Goal: Information Seeking & Learning: Learn about a topic

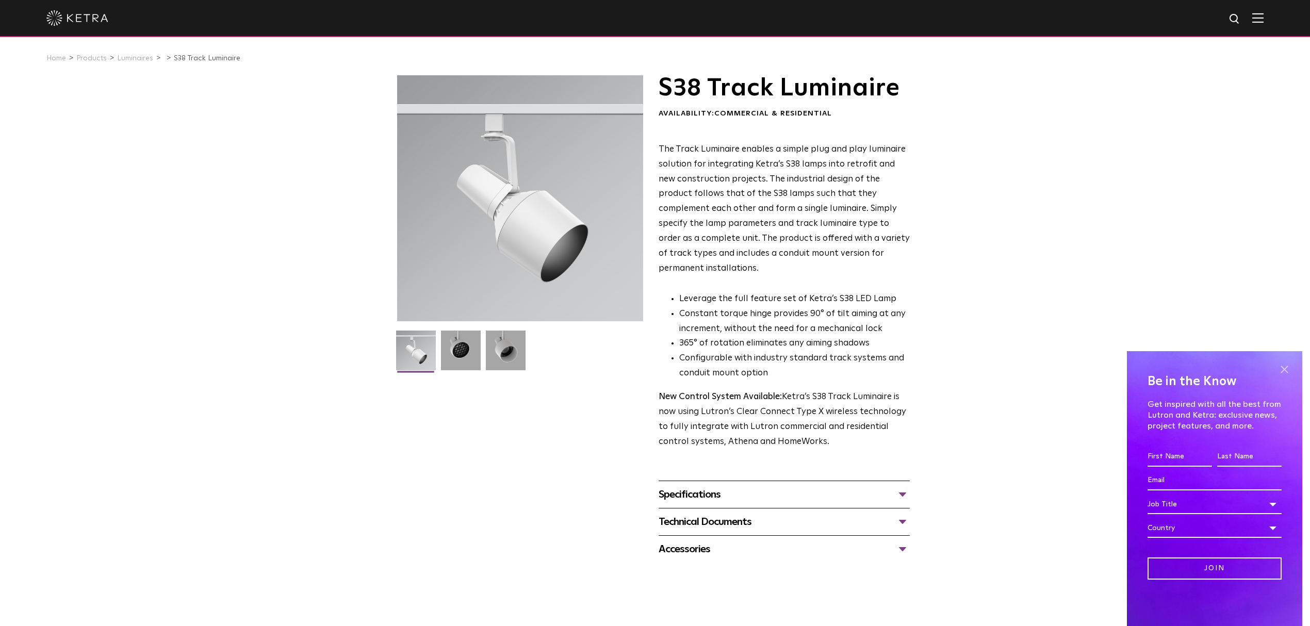
click at [1290, 368] on span at bounding box center [1283, 369] width 15 height 15
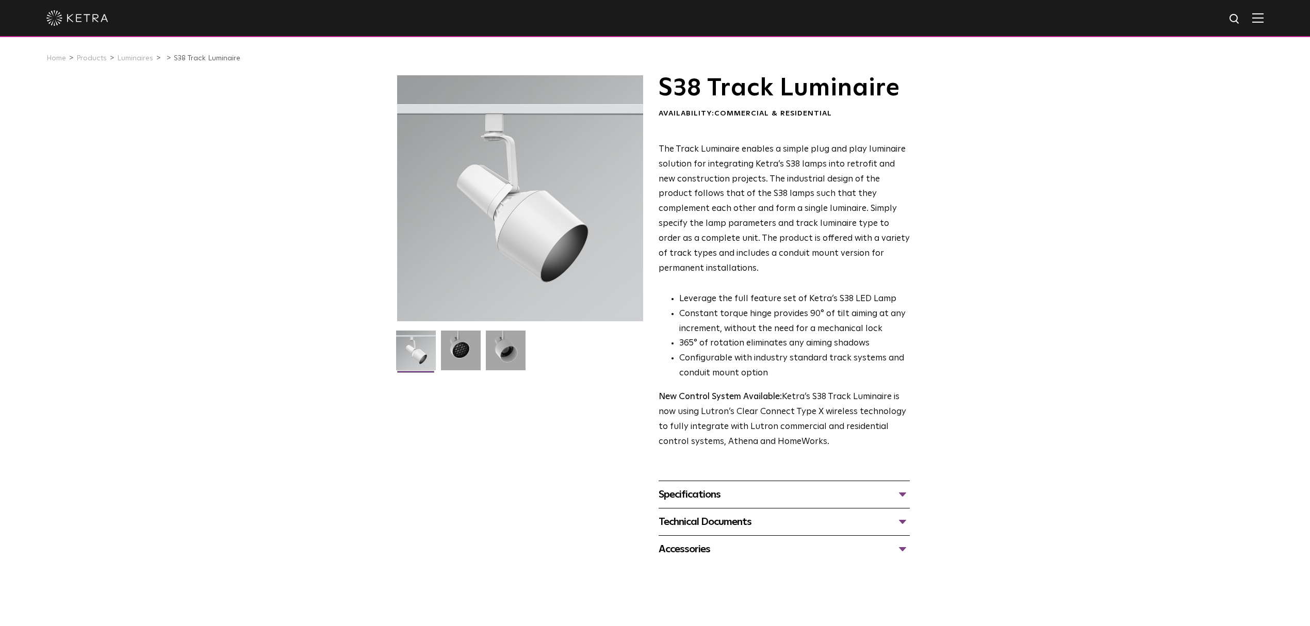
drag, startPoint x: 525, startPoint y: 217, endPoint x: 227, endPoint y: 521, distance: 426.0
click at [219, 522] on div "S38 Track Luminaire Availability: Commercial & Residential The Track Luminaire …" at bounding box center [655, 318] width 1310 height 487
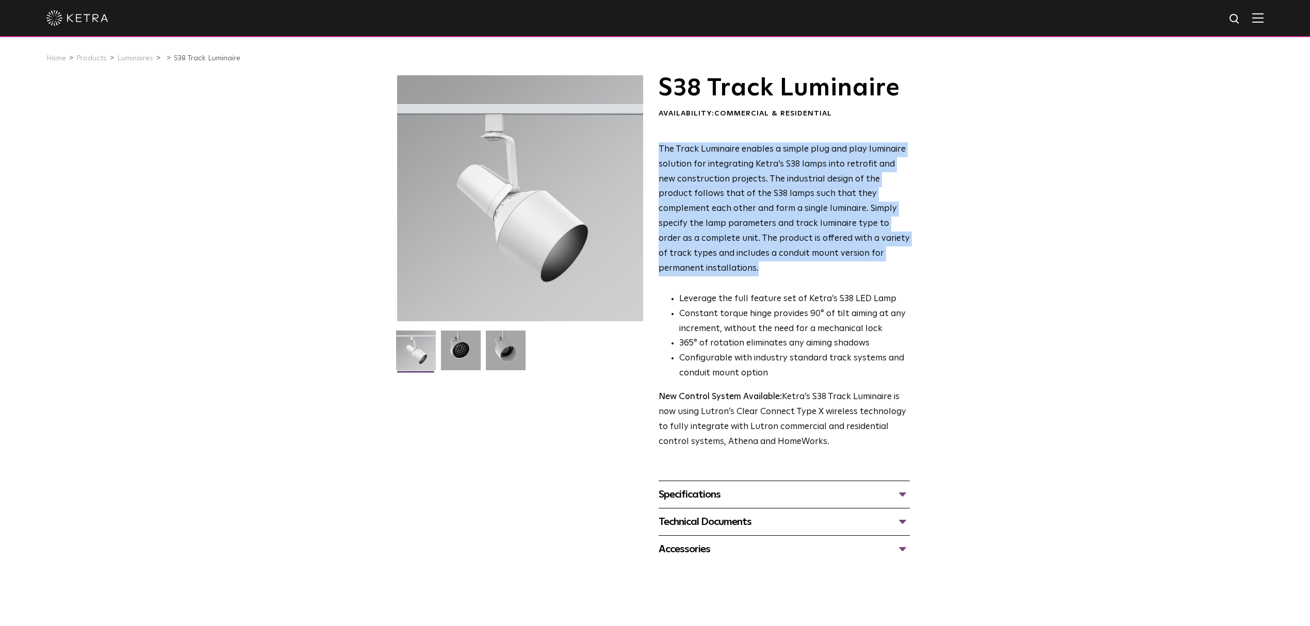
drag, startPoint x: 905, startPoint y: 256, endPoint x: 653, endPoint y: 145, distance: 275.2
click at [653, 145] on div "S38 Track Luminaire Availability: Commercial & Residential The Track Luminaire …" at bounding box center [655, 318] width 516 height 487
copy span "The Track Luminaire enables a simple plug and play luminaire solution for integ…"
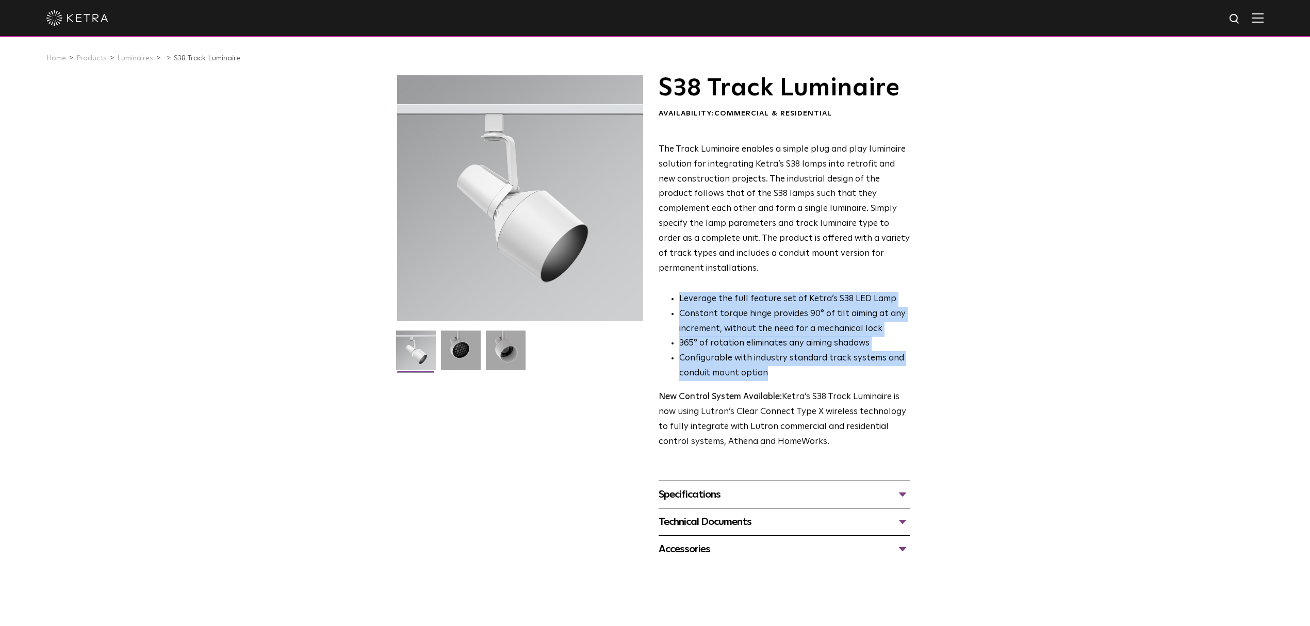
drag, startPoint x: 769, startPoint y: 358, endPoint x: 677, endPoint y: 283, distance: 119.5
click at [677, 292] on ul "Leverage the full feature set of Ketra’s S38 LED Lamp Constant torque hinge pro…" at bounding box center [784, 336] width 251 height 89
copy ul "Leverage the full feature set of Ketra’s S38 LED Lamp Constant torque hinge pro…"
drag, startPoint x: 826, startPoint y: 430, endPoint x: 654, endPoint y: 380, distance: 179.0
click at [654, 380] on div "S38 Track Luminaire Availability: Commercial & Residential The Track Luminaire …" at bounding box center [655, 318] width 516 height 487
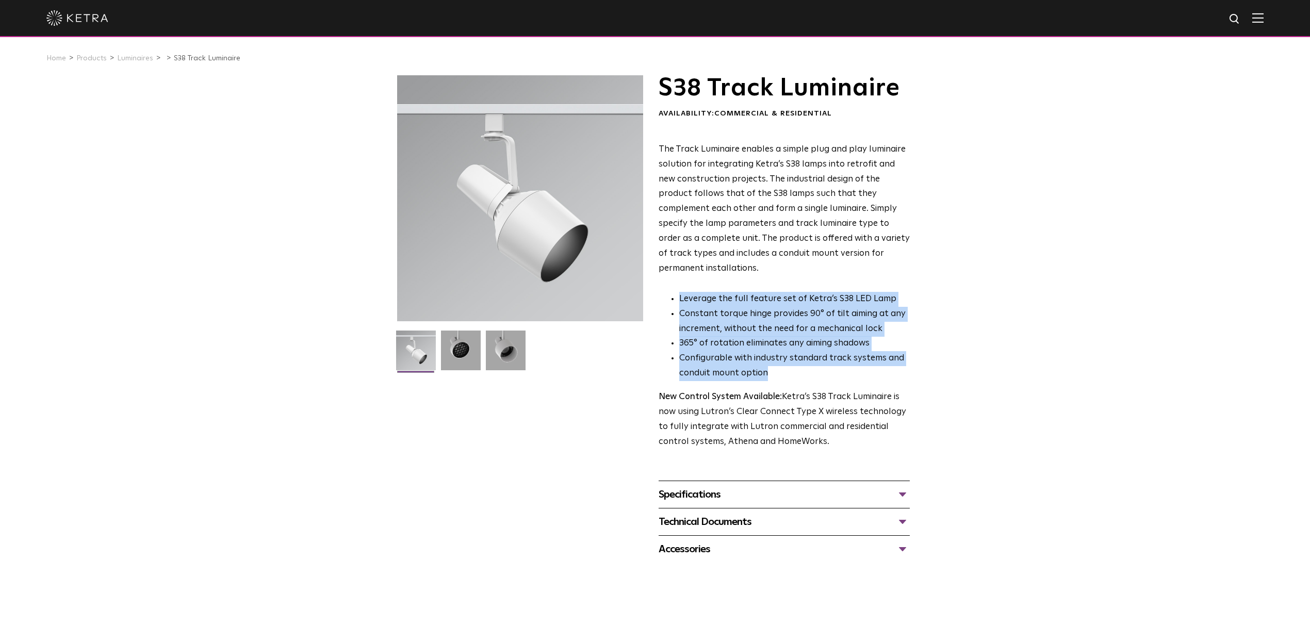
copy p "New Control System Available: Ketra’s S38 Track Luminaire is now using Lutron’s…"
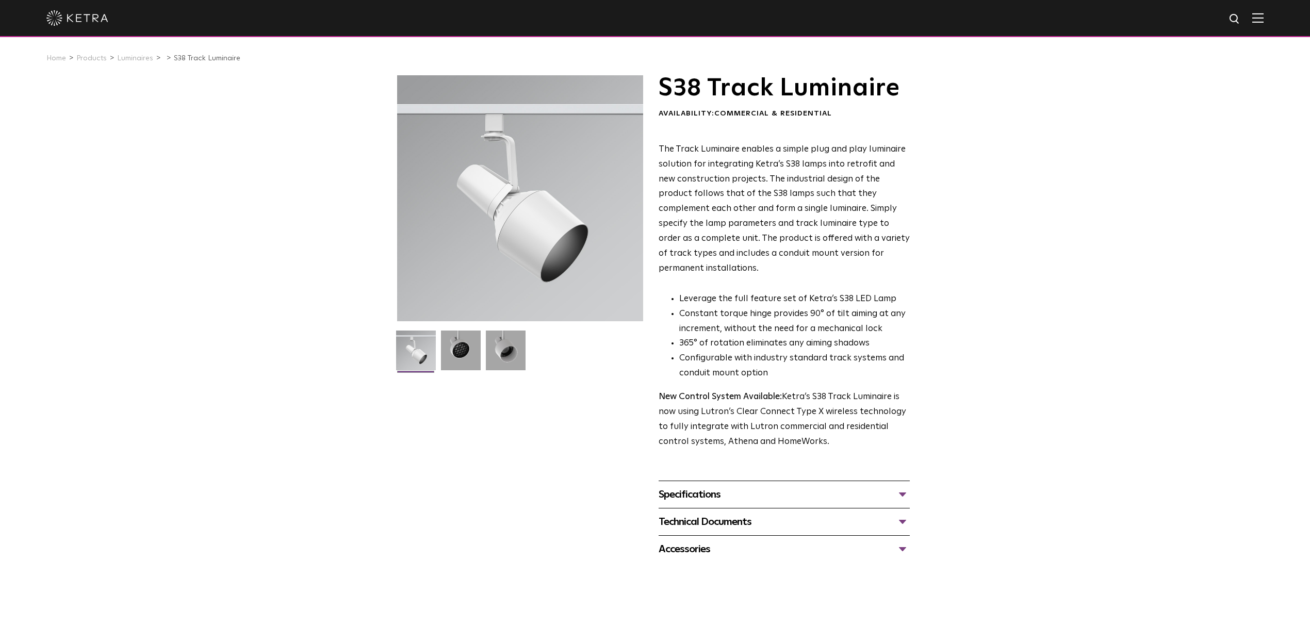
click at [896, 486] on div "Specifications" at bounding box center [784, 494] width 251 height 17
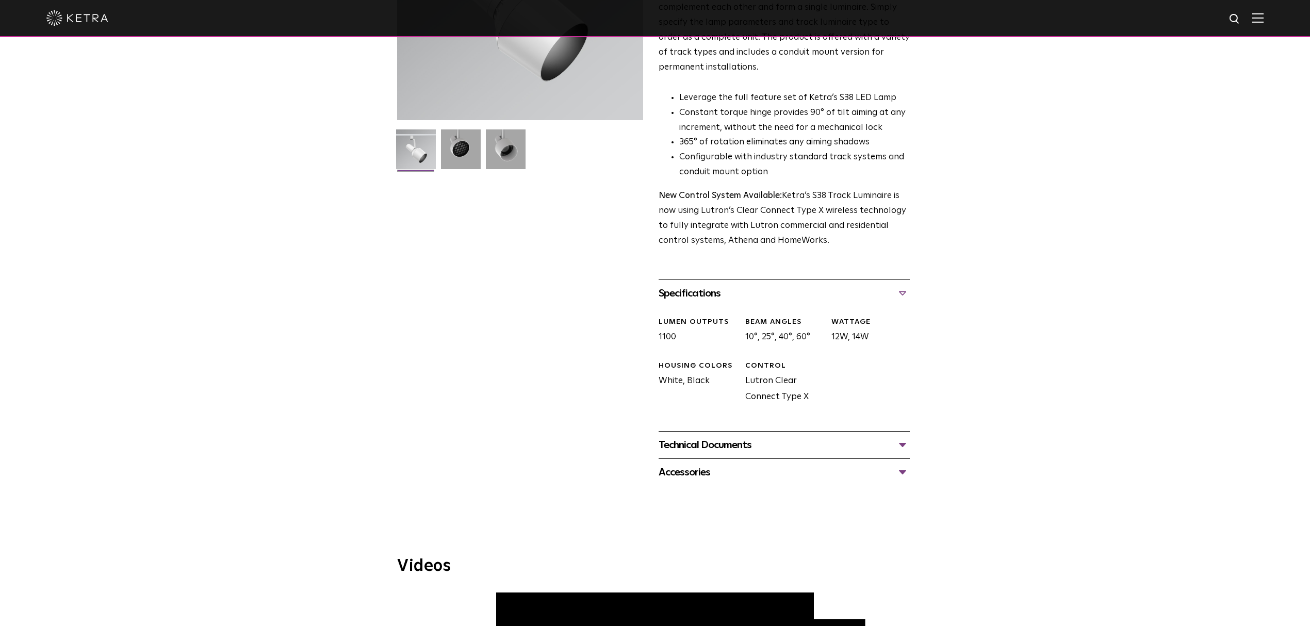
scroll to position [206, 0]
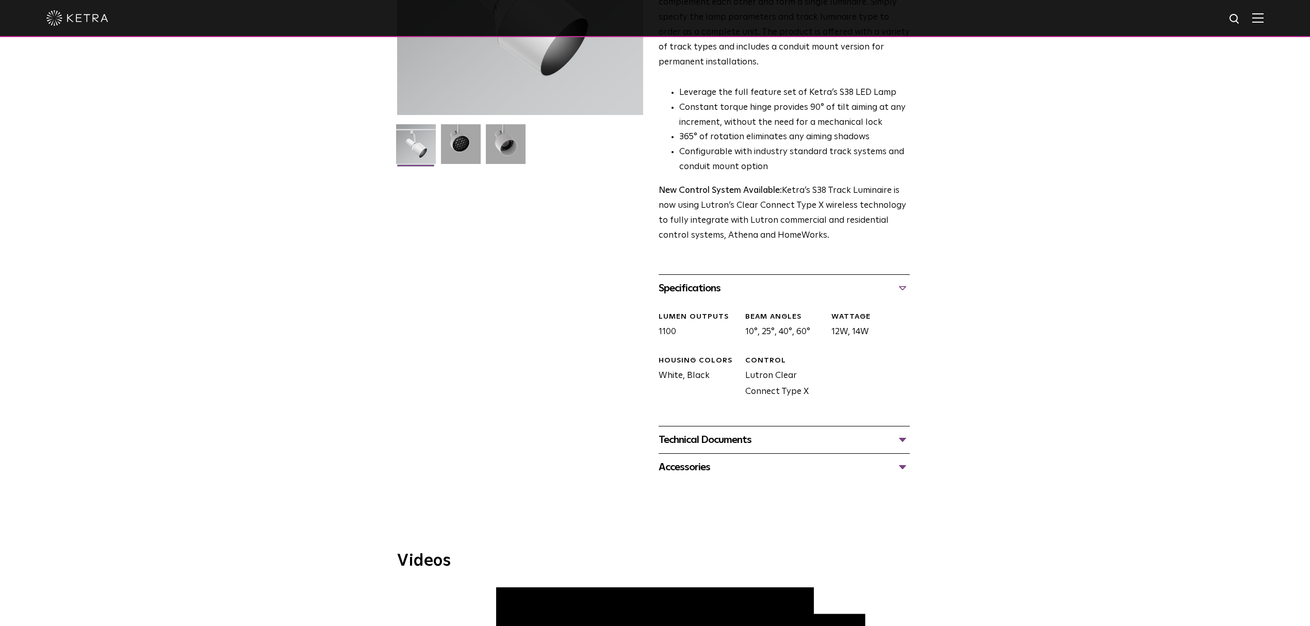
click at [900, 432] on div "Technical Documents" at bounding box center [784, 440] width 251 height 17
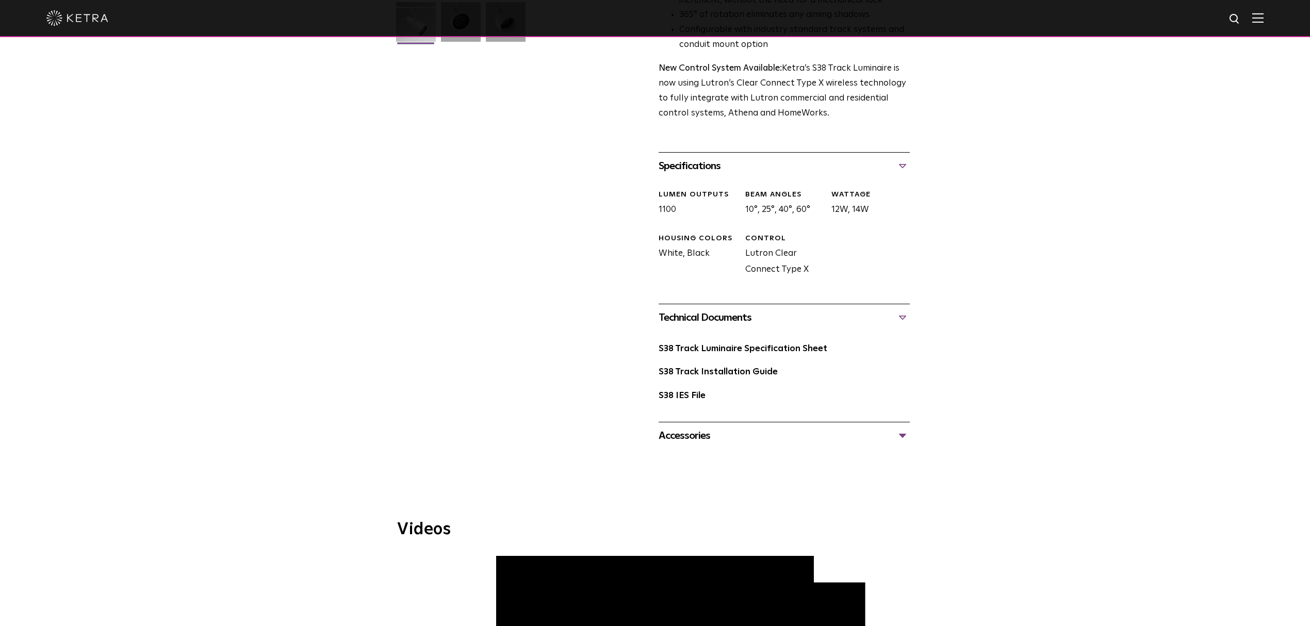
scroll to position [343, 0]
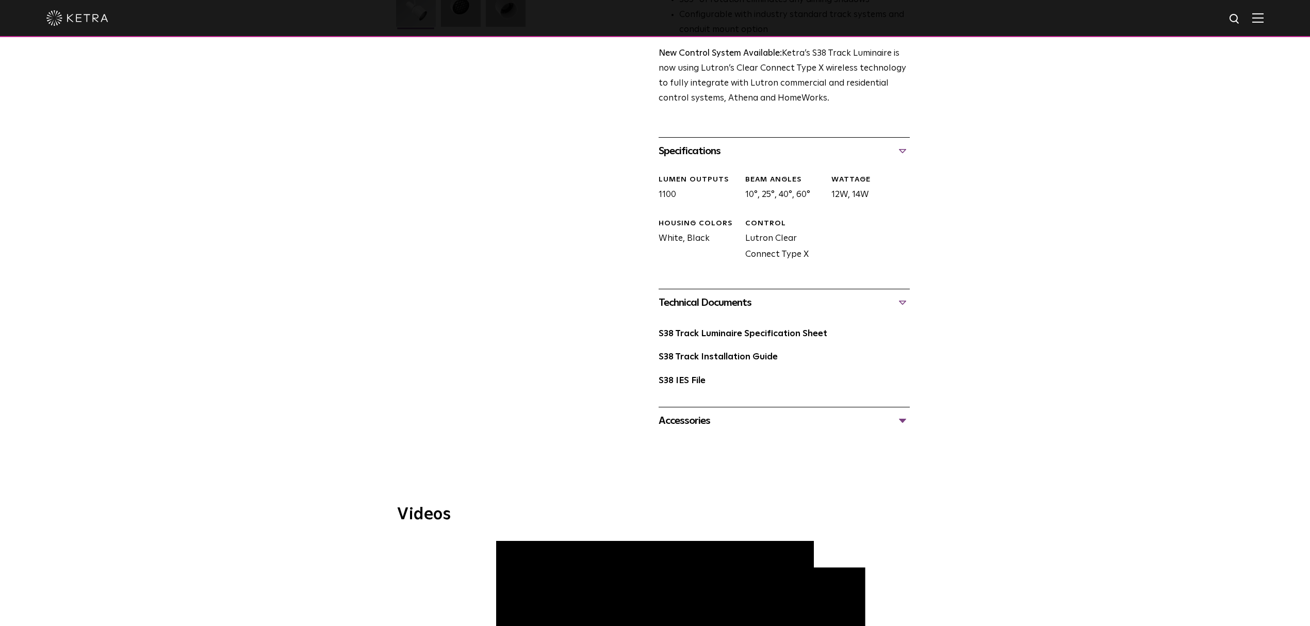
click at [905, 413] on div "Accessories" at bounding box center [784, 421] width 251 height 17
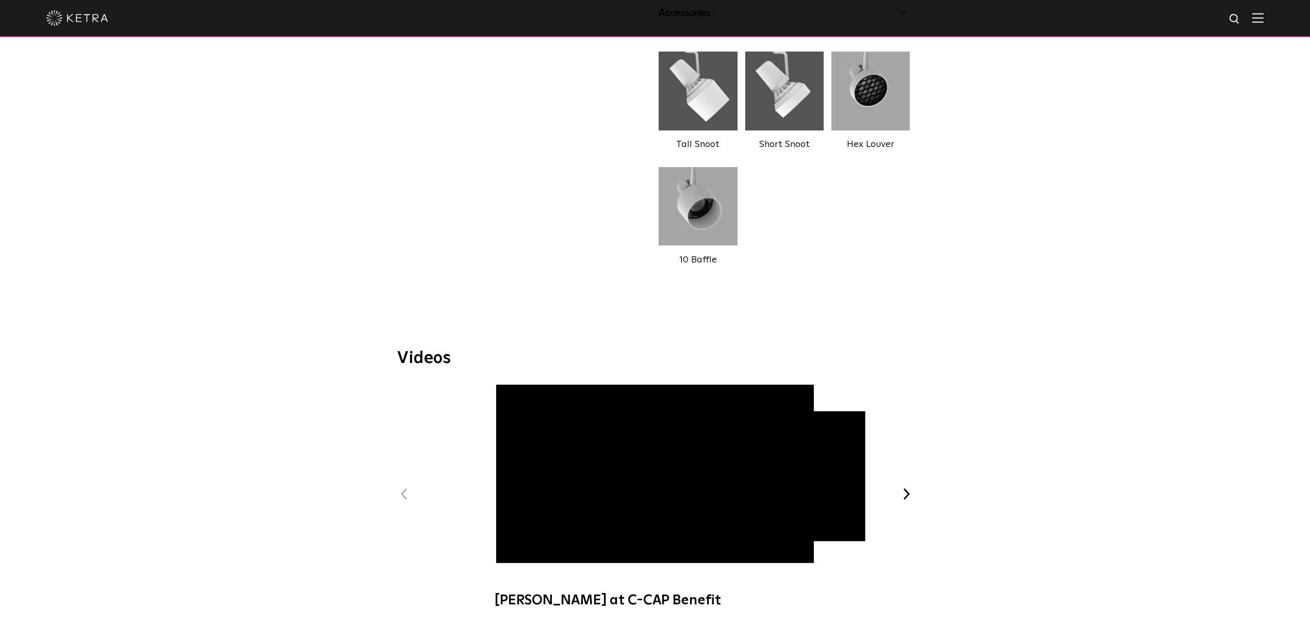
scroll to position [894, 0]
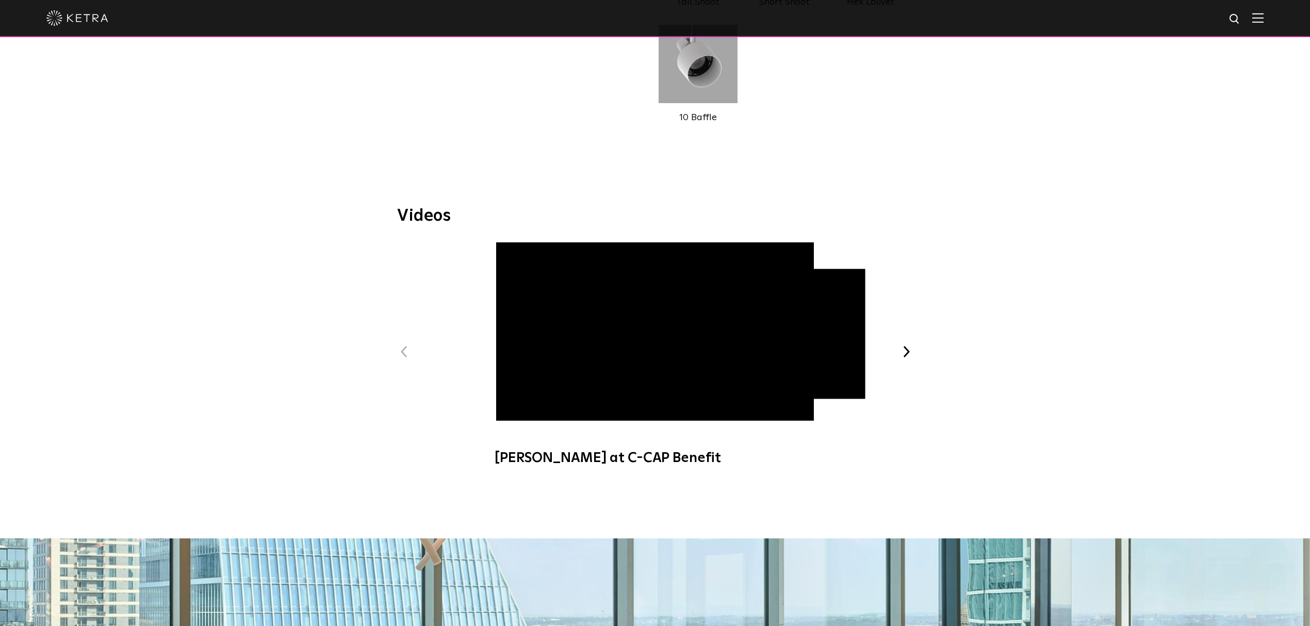
click at [903, 345] on button "Next" at bounding box center [905, 351] width 13 height 13
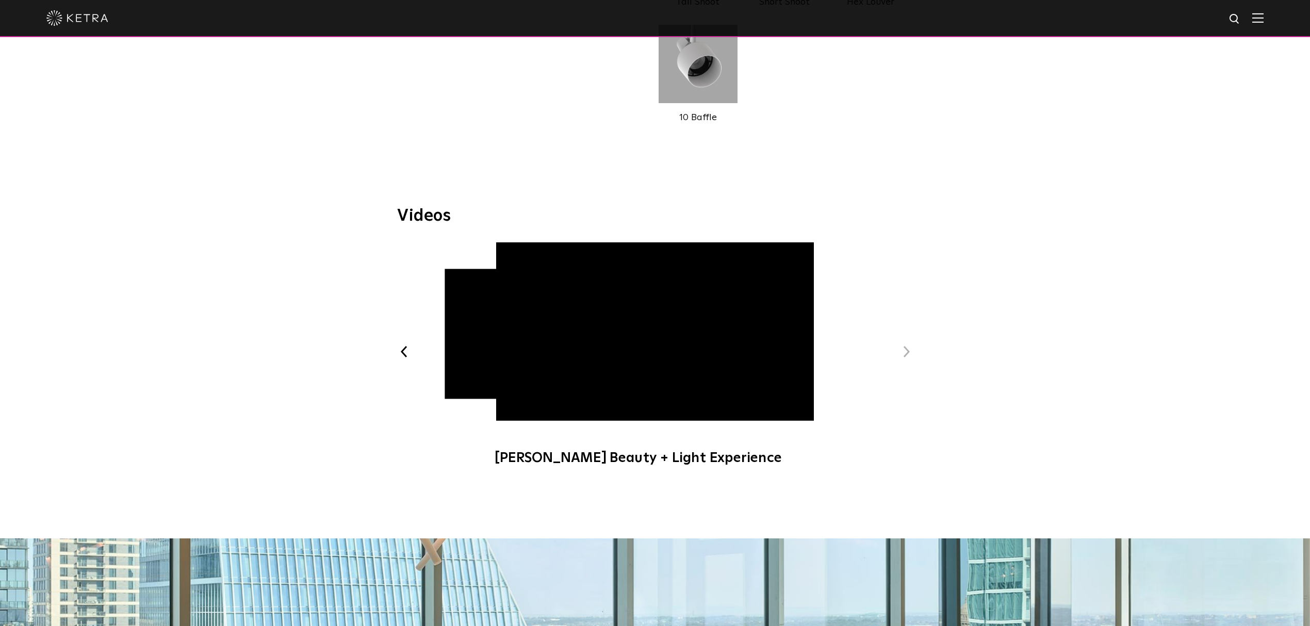
click at [903, 345] on button "Next" at bounding box center [905, 351] width 13 height 13
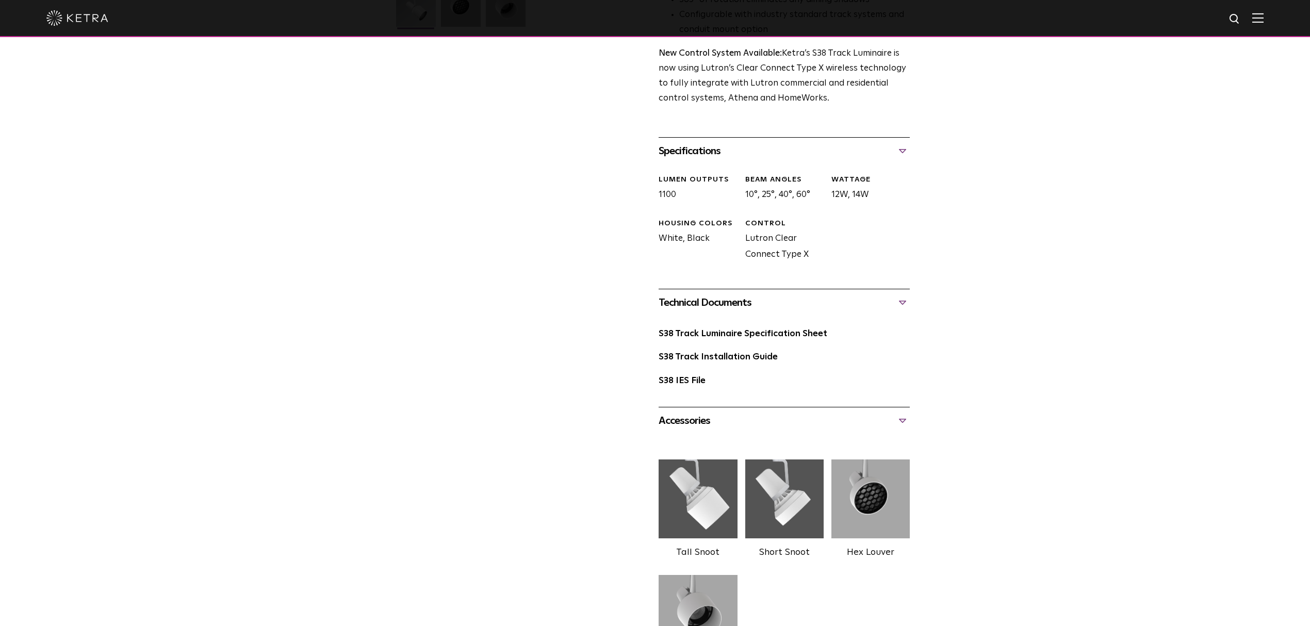
scroll to position [0, 0]
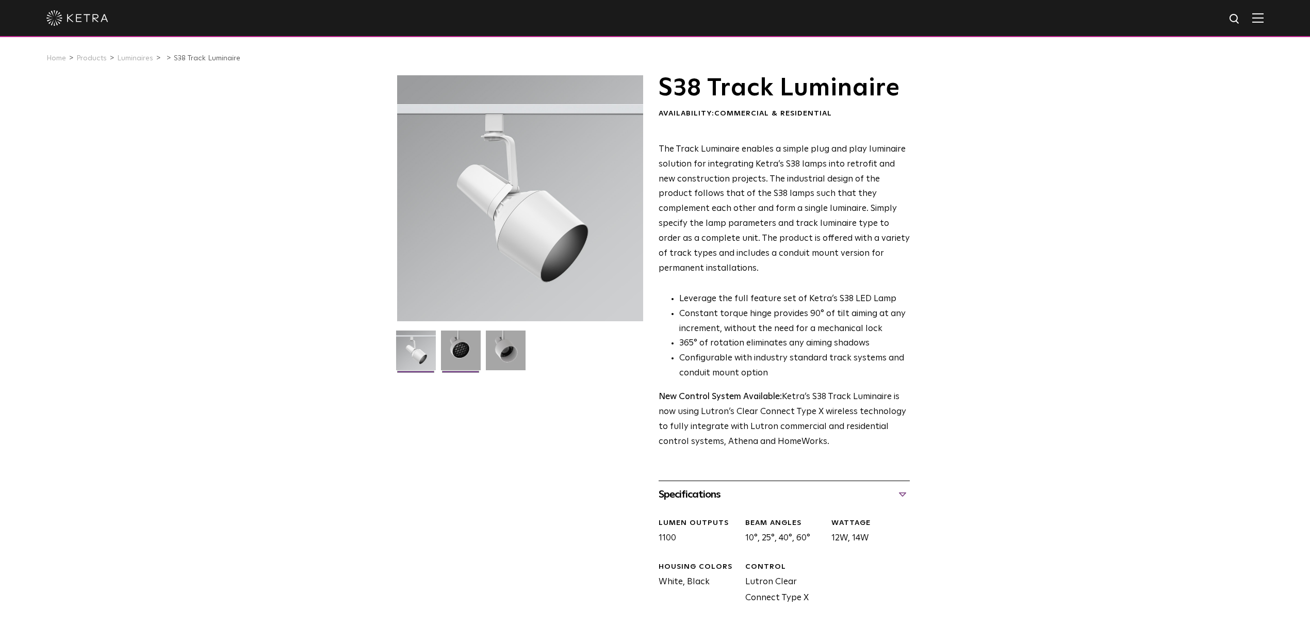
click at [465, 343] on img at bounding box center [461, 354] width 40 height 47
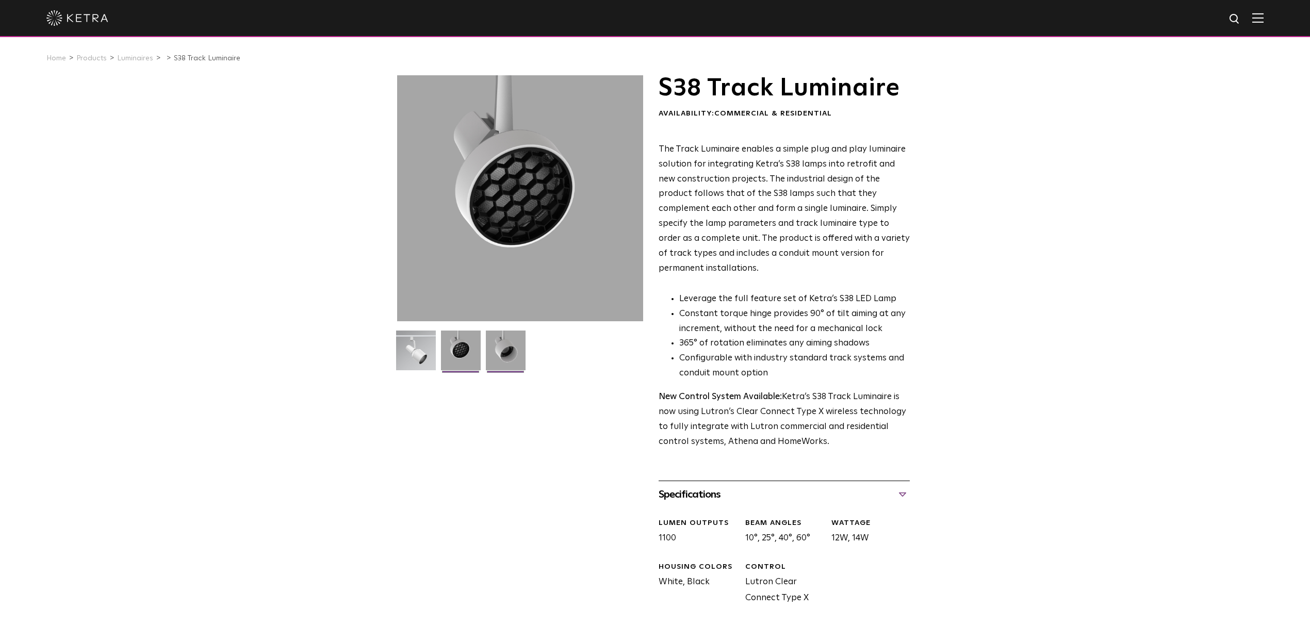
click at [500, 342] on img at bounding box center [506, 354] width 40 height 47
